Goal: Task Accomplishment & Management: Manage account settings

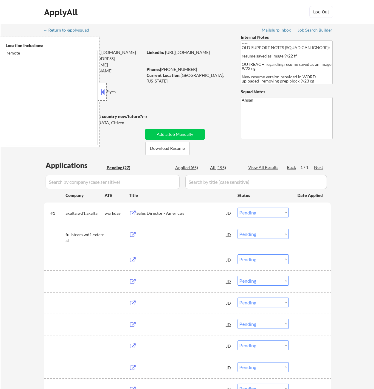
select select ""pending""
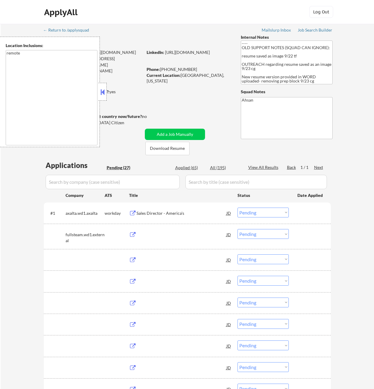
select select ""pending""
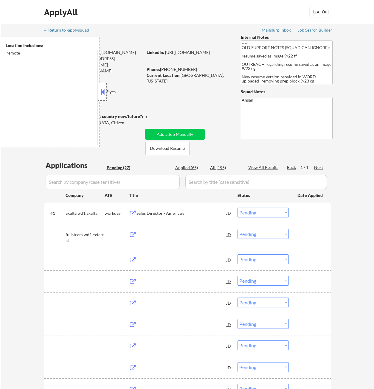
select select ""pending""
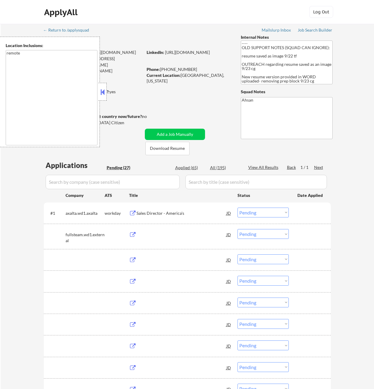
select select ""pending""
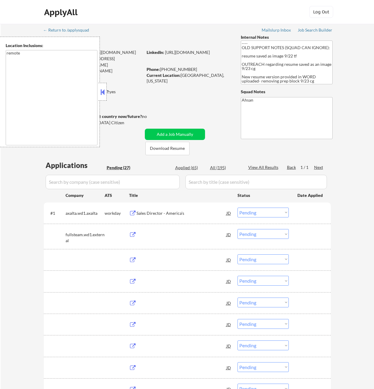
select select ""pending""
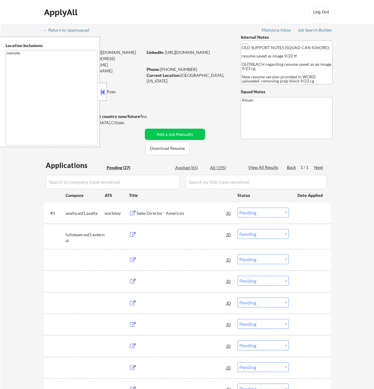
select select ""pending""
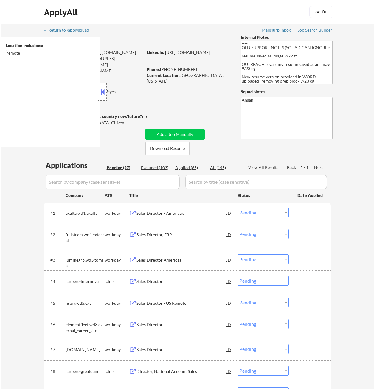
click at [195, 167] on div "Applied (65)" at bounding box center [190, 168] width 30 height 6
select select ""applied""
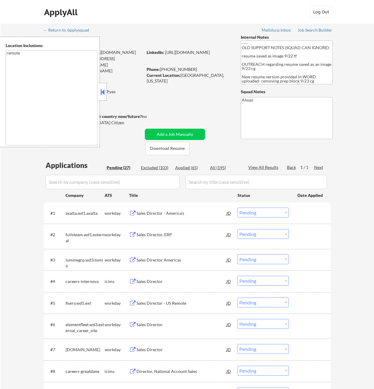
select select ""applied""
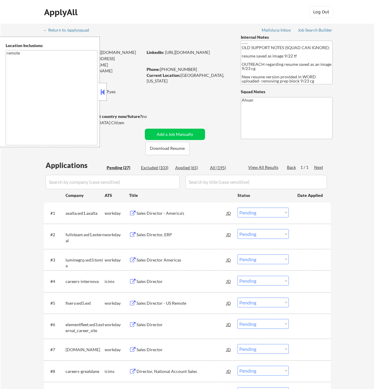
select select ""applied""
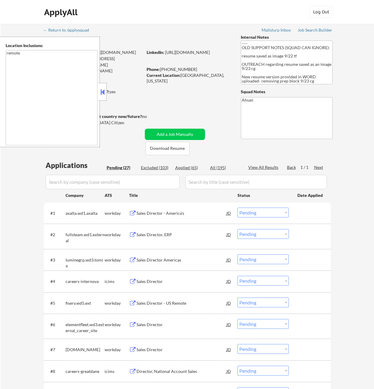
select select ""applied""
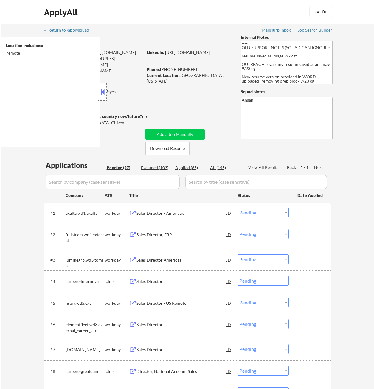
select select ""applied""
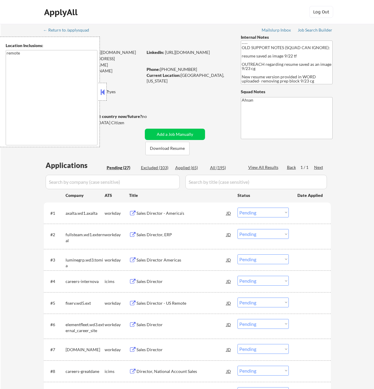
select select ""applied""
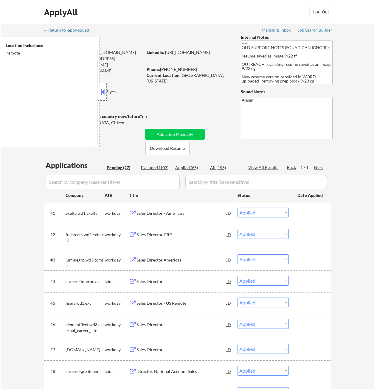
select select ""applied""
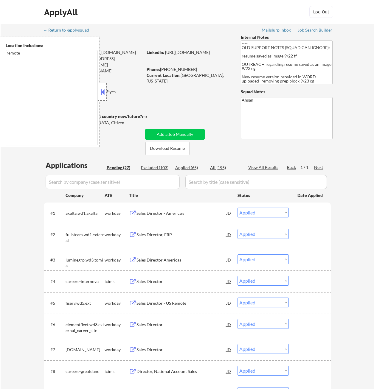
select select ""applied""
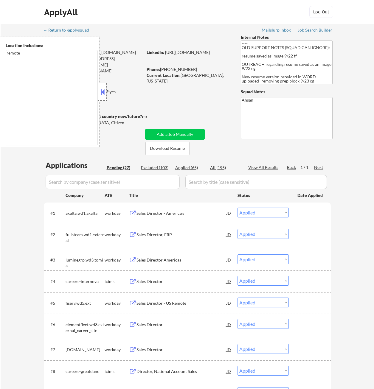
select select ""applied""
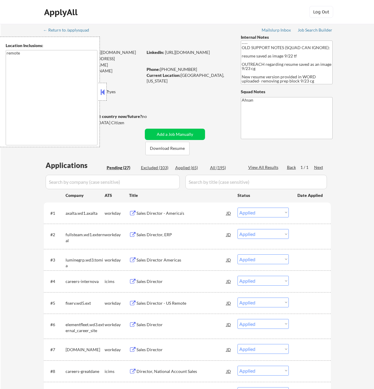
select select ""applied""
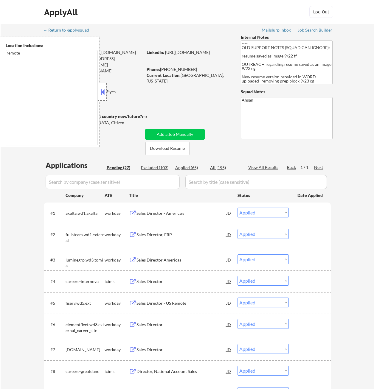
select select ""applied""
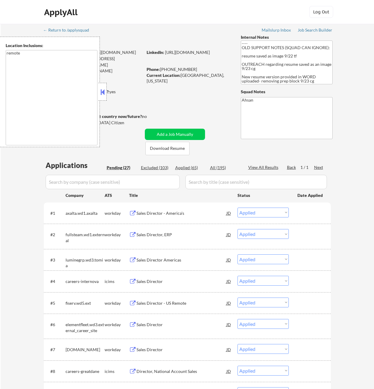
select select ""applied""
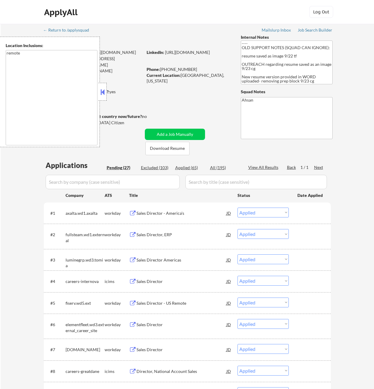
select select ""applied""
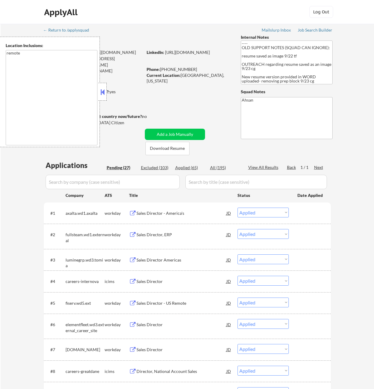
select select ""applied""
